Goal: Information Seeking & Learning: Learn about a topic

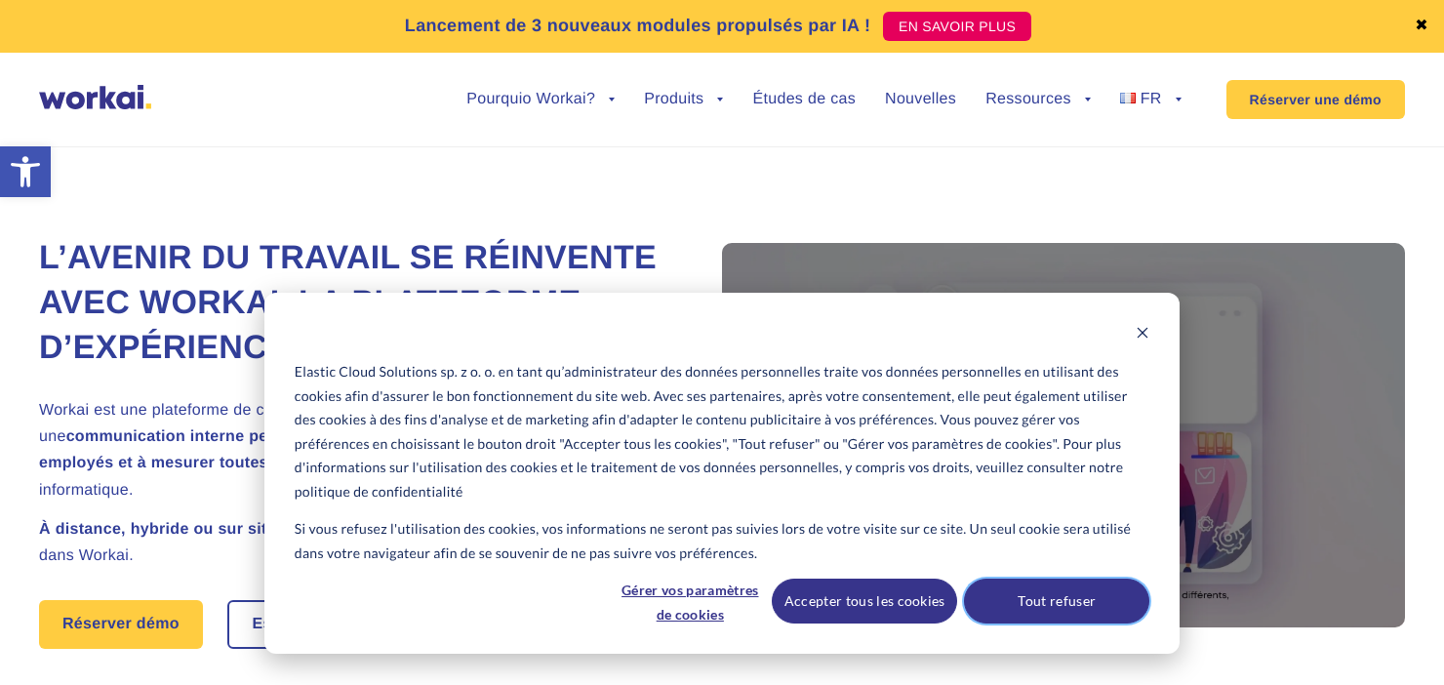
click at [1108, 592] on button "Tout refuser" at bounding box center [1056, 601] width 185 height 45
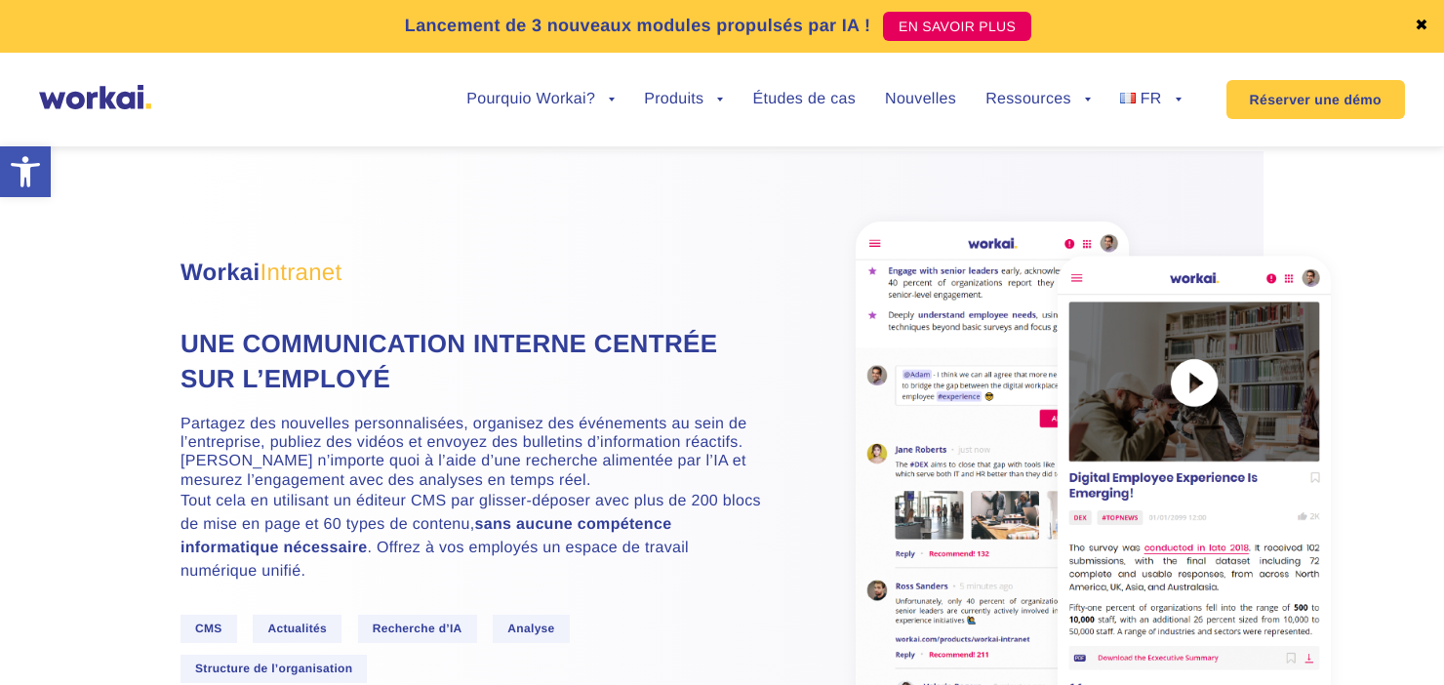
scroll to position [1659, 0]
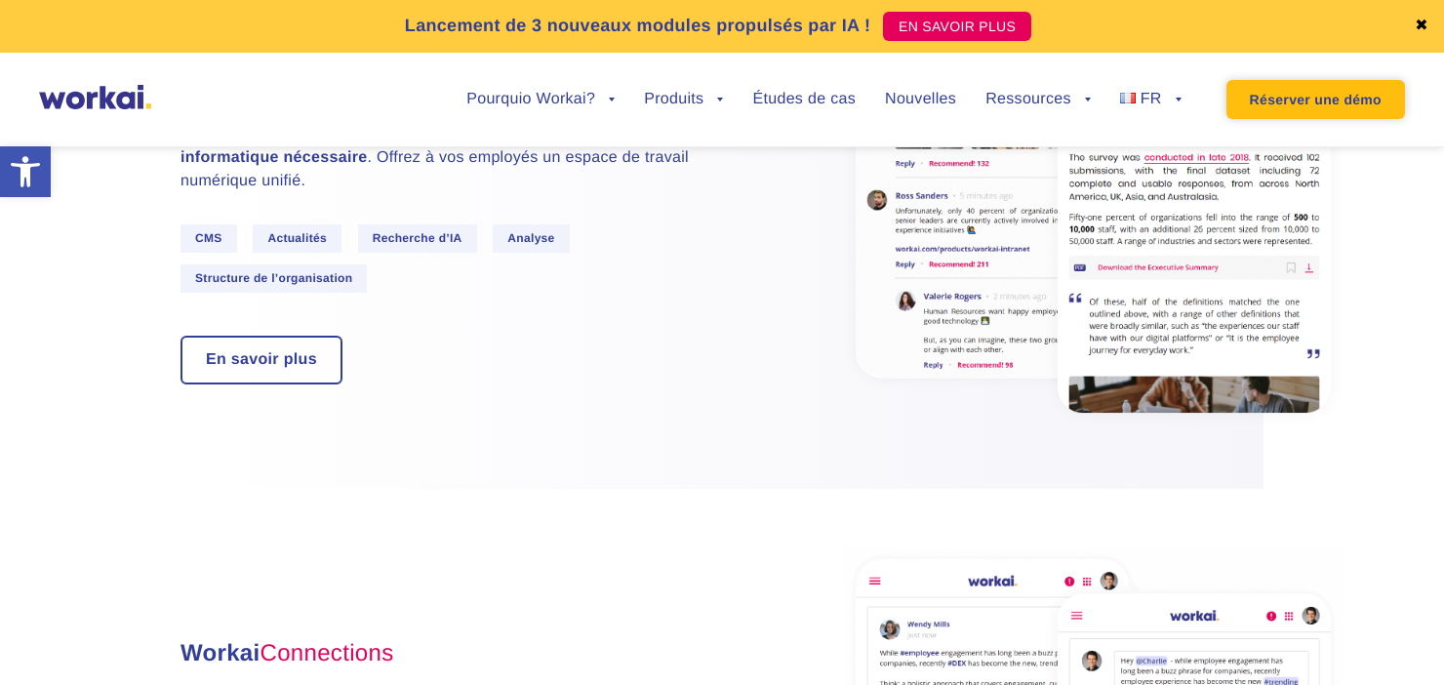
click at [1275, 111] on link "Réserver une démo" at bounding box center [1315, 99] width 179 height 39
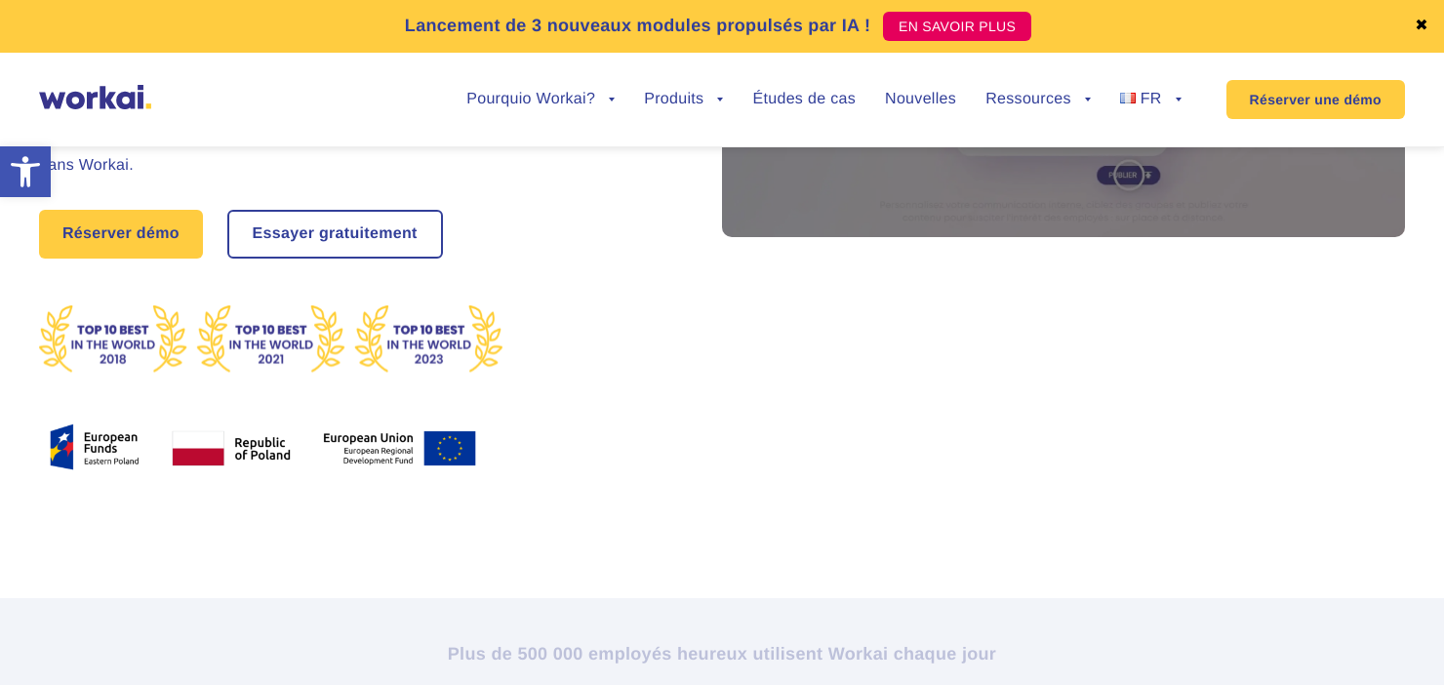
scroll to position [0, 0]
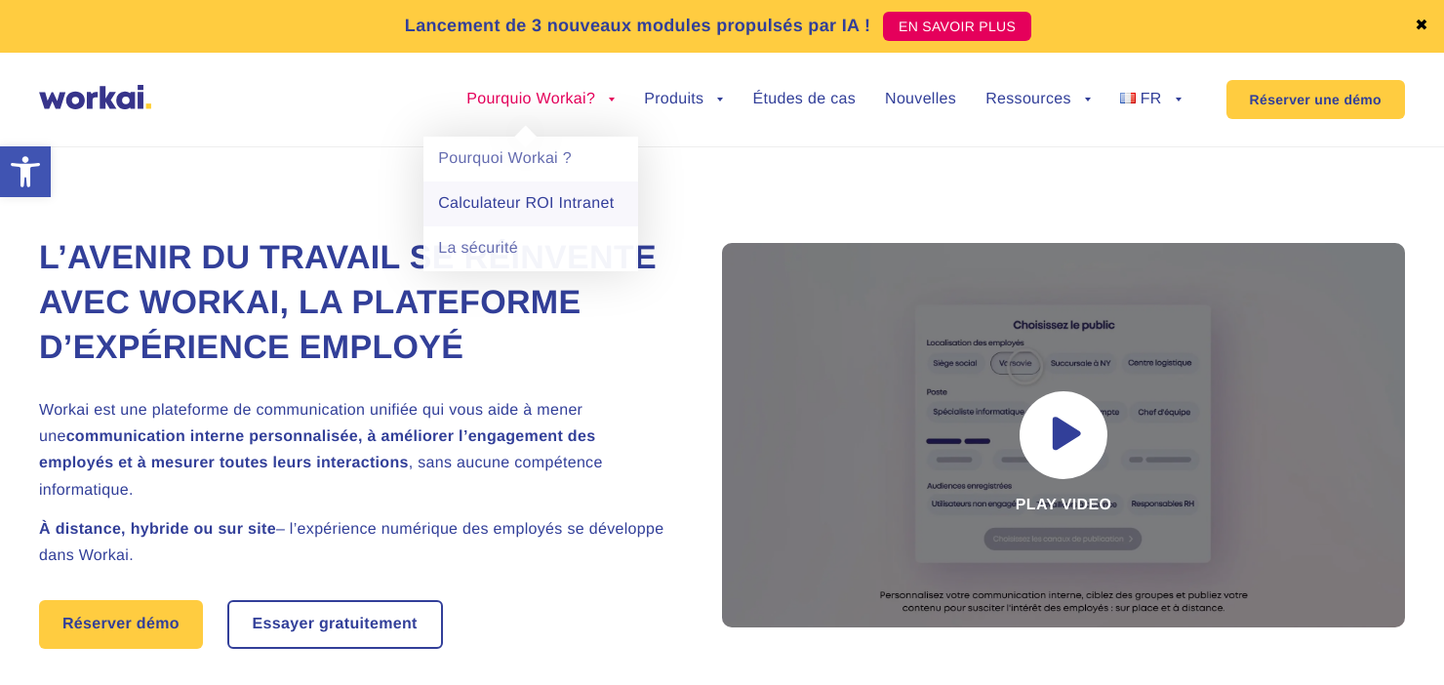
click at [517, 200] on link "Calculateur ROI Intranet" at bounding box center [530, 203] width 215 height 45
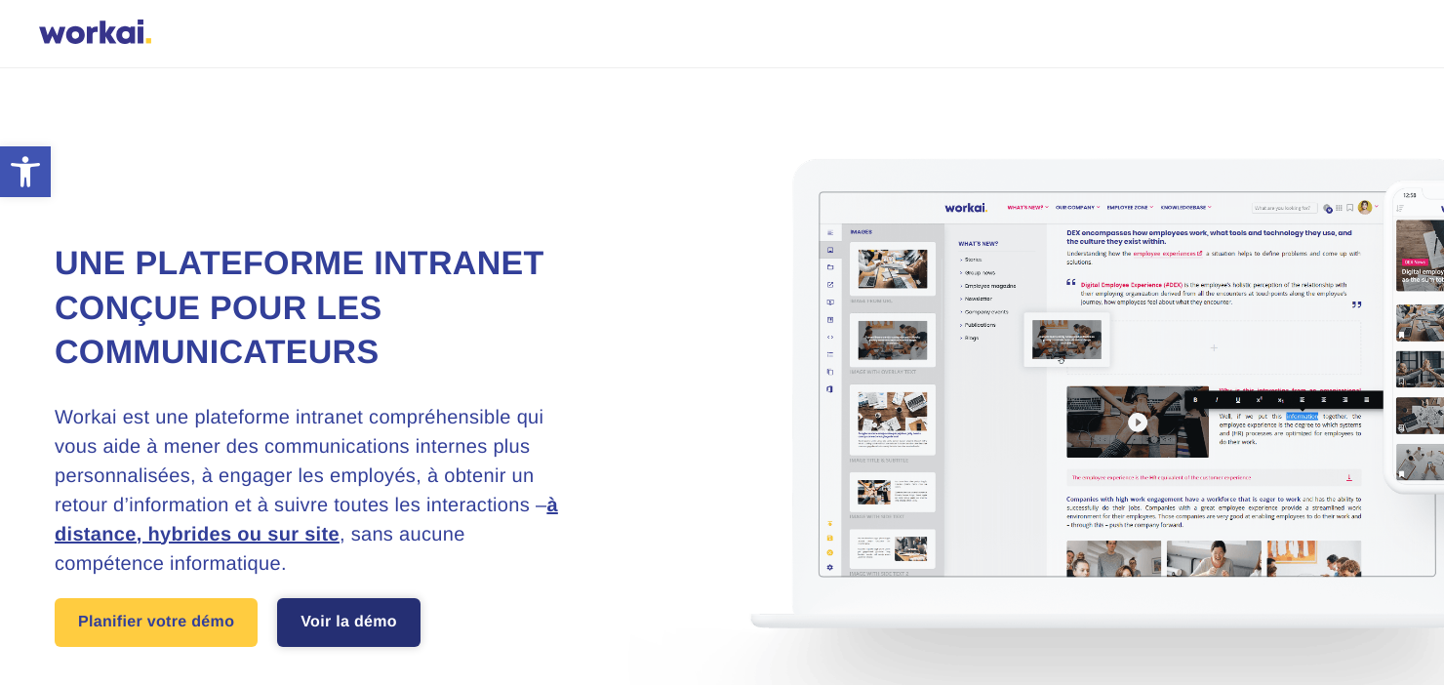
click at [349, 634] on link "Voir la démo" at bounding box center [348, 622] width 143 height 49
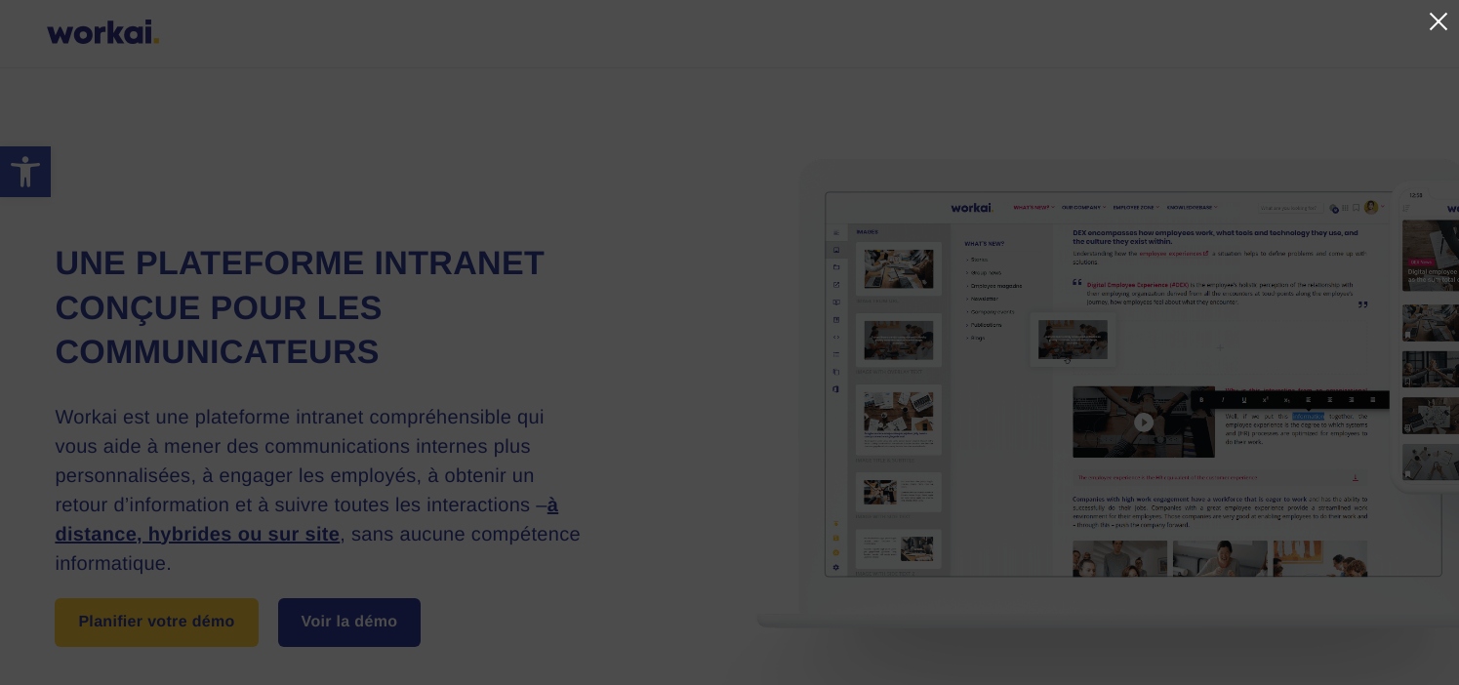
click at [1435, 27] on link at bounding box center [1437, 21] width 23 height 23
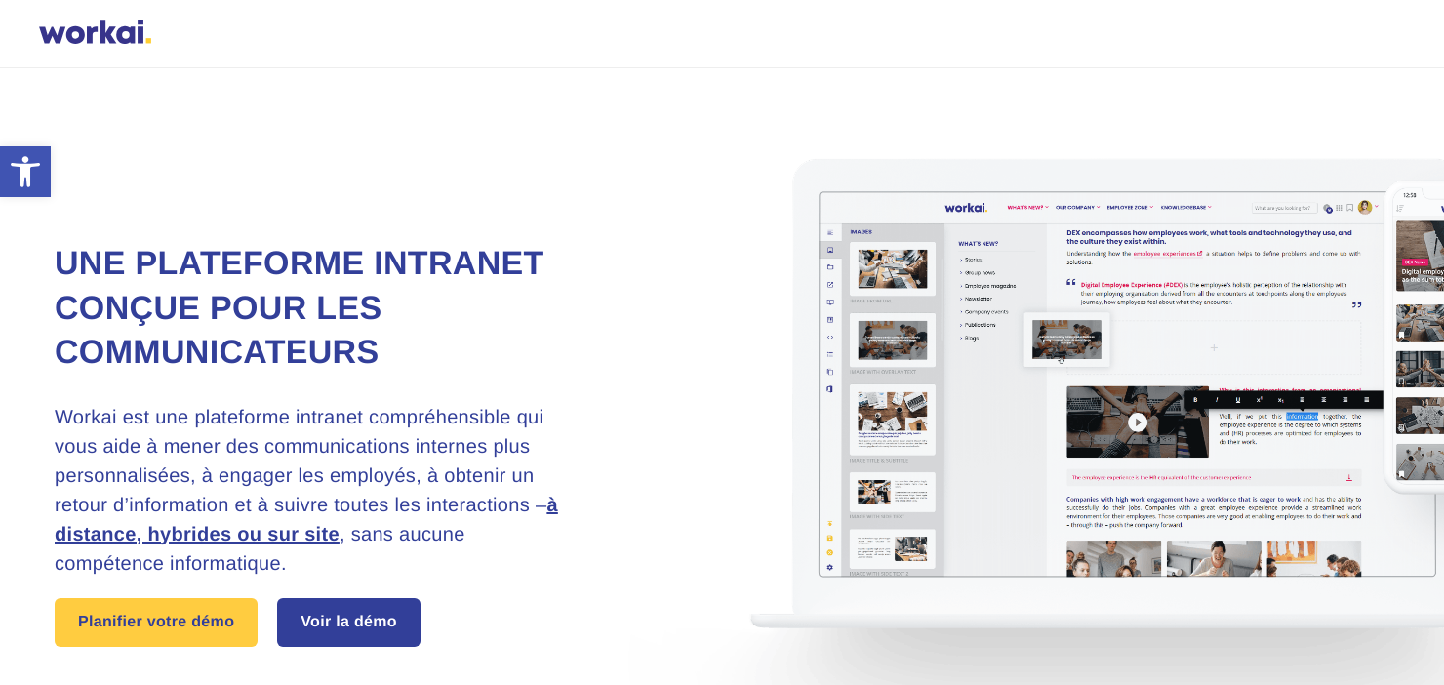
click at [105, 17] on div "Pourquio Workai? back Pourquoi Workai ? Calculateur ROI Intranet La sécurité Pr…" at bounding box center [722, 34] width 1444 height 68
click at [105, 36] on div at bounding box center [95, 34] width 112 height 29
